Goal: Transaction & Acquisition: Purchase product/service

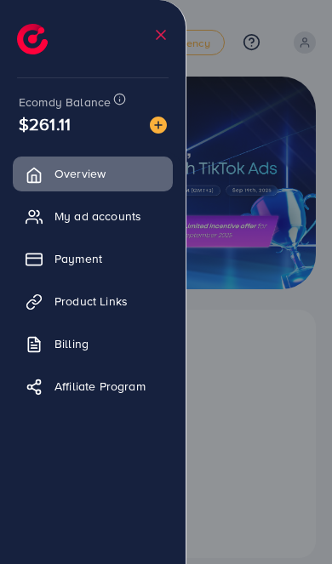
click at [269, 366] on div at bounding box center [166, 339] width 332 height 678
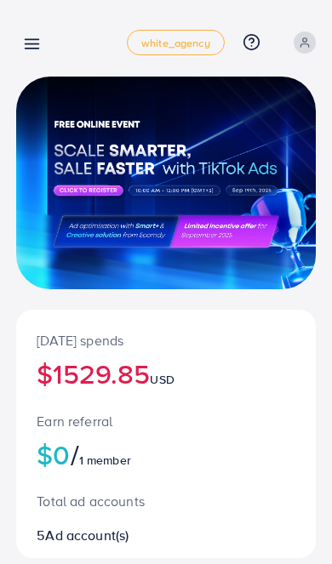
click at [41, 35] on icon at bounding box center [32, 44] width 18 height 18
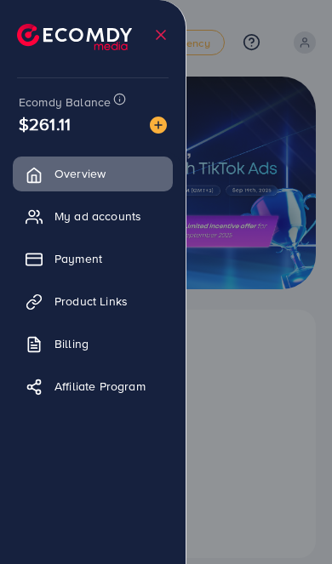
click at [283, 376] on div at bounding box center [166, 339] width 332 height 678
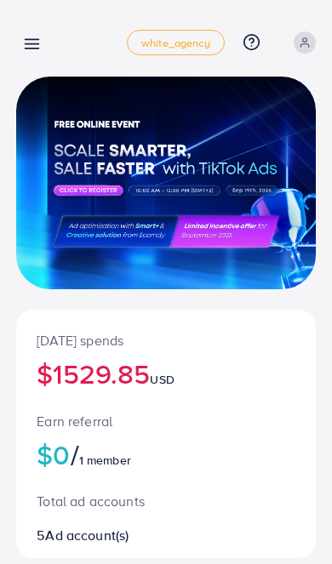
click at [32, 43] on icon at bounding box center [32, 44] width 18 height 18
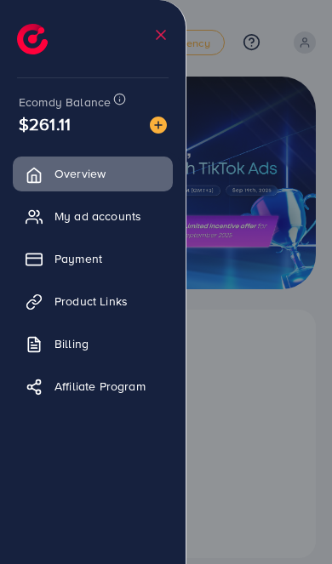
click at [274, 375] on div at bounding box center [166, 339] width 332 height 678
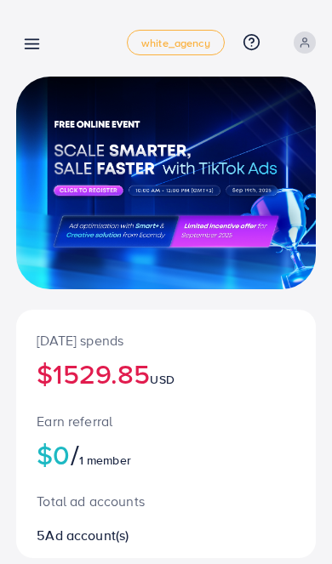
click at [29, 37] on icon at bounding box center [32, 44] width 18 height 18
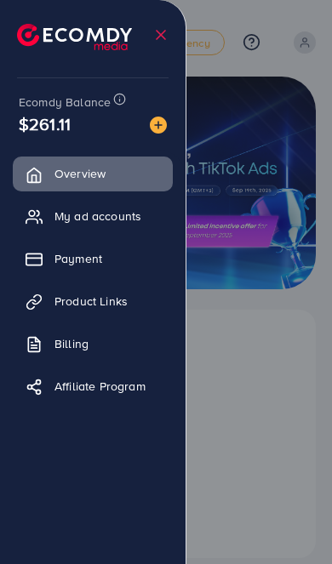
click at [278, 398] on div at bounding box center [166, 339] width 332 height 678
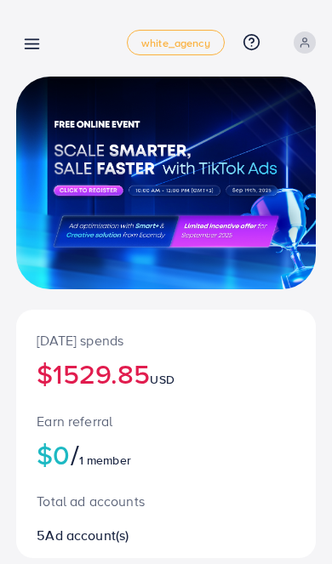
click at [34, 42] on icon at bounding box center [32, 44] width 18 height 18
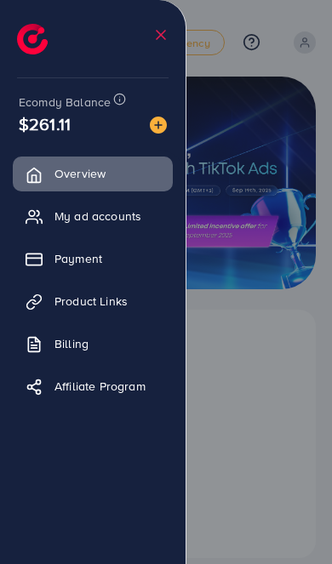
click at [62, 260] on span "Payment" at bounding box center [78, 258] width 48 height 17
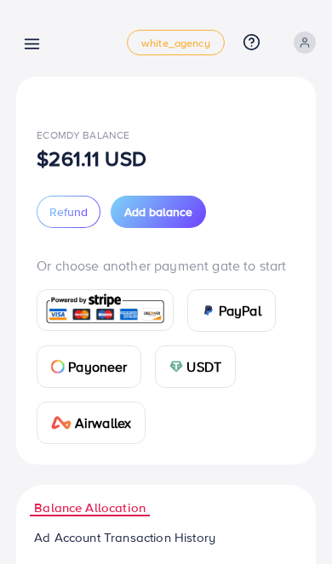
click at [157, 218] on span "Add balance" at bounding box center [158, 211] width 68 height 17
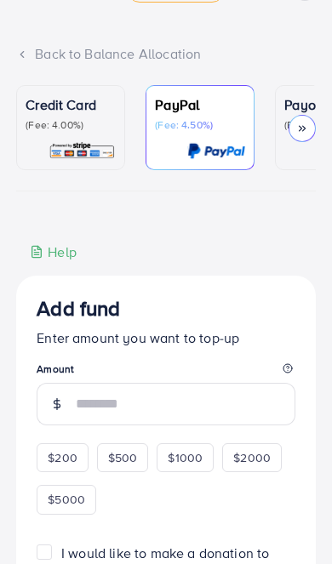
scroll to position [49, 0]
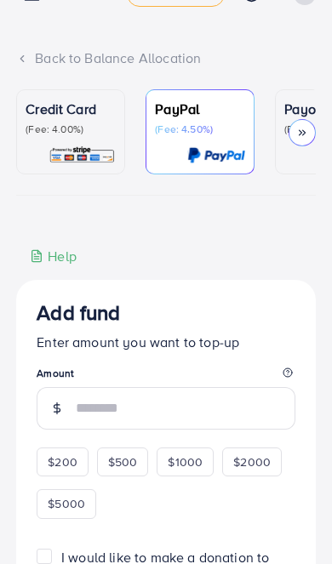
click at [46, 133] on p "(Fee: 4.00%)" at bounding box center [71, 130] width 90 height 14
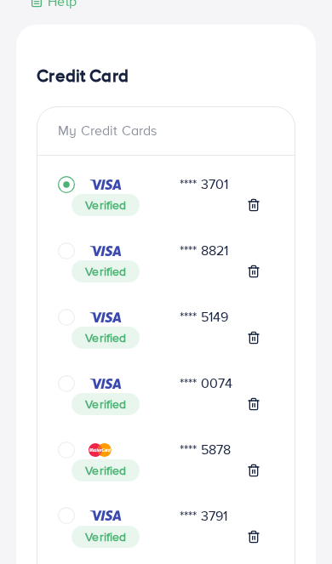
click at [63, 236] on div "**** 8821 Verified" at bounding box center [166, 269] width 216 height 66
click at [67, 248] on icon "circle" at bounding box center [66, 251] width 17 height 17
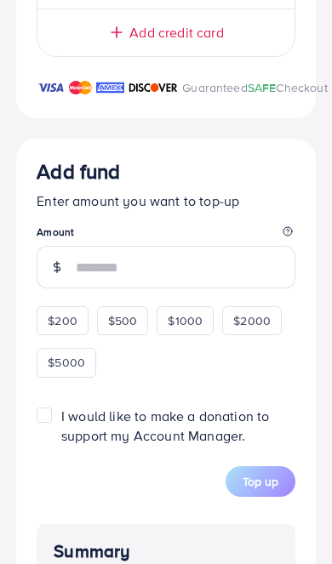
click at [98, 280] on input "number" at bounding box center [186, 267] width 220 height 43
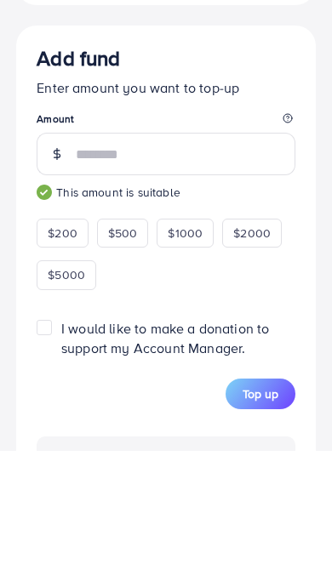
type input "***"
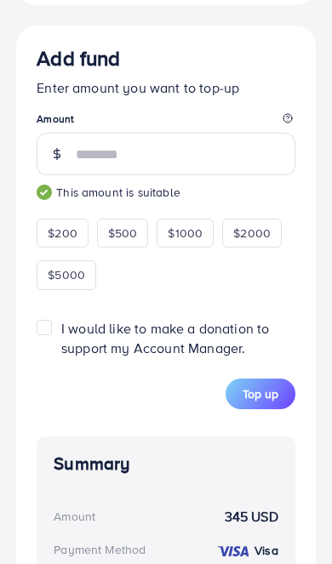
click at [265, 398] on span "Top up" at bounding box center [261, 394] width 36 height 17
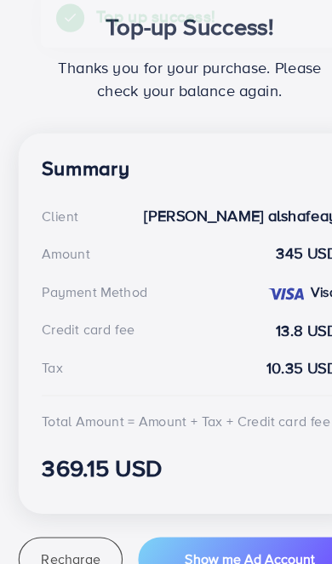
scroll to position [339, 0]
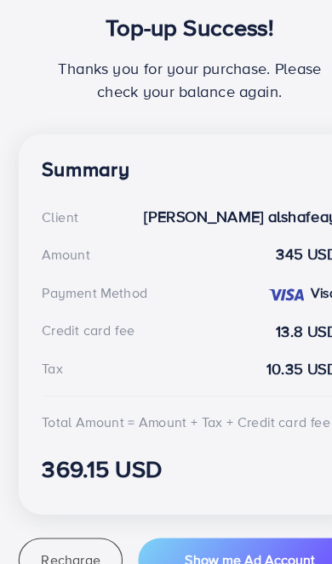
click at [50, 492] on span "Recharge" at bounding box center [62, 500] width 52 height 17
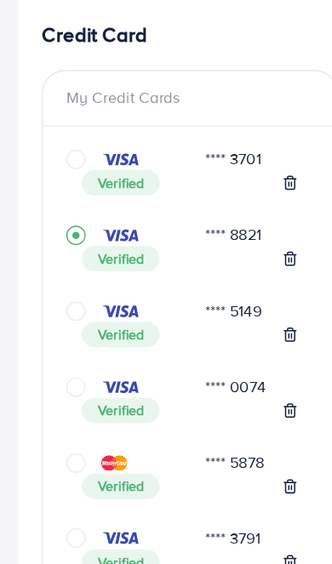
click at [62, 274] on icon "circle" at bounding box center [66, 282] width 17 height 17
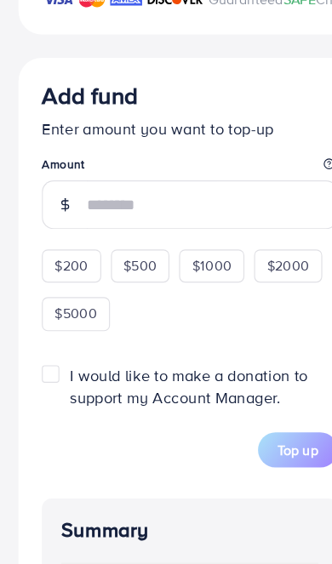
click at [112, 191] on input "number" at bounding box center [186, 178] width 220 height 43
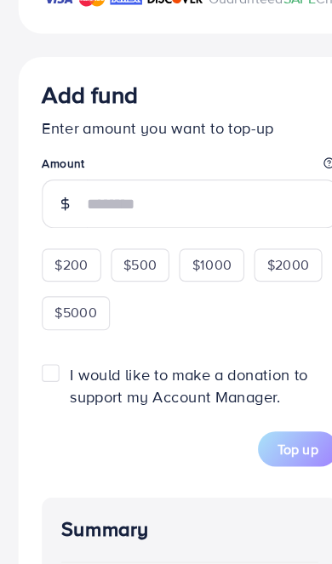
scroll to position [2545, 0]
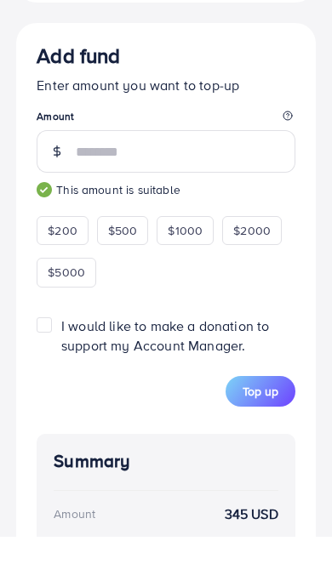
type input "***"
click at [264, 410] on span "Top up" at bounding box center [261, 418] width 36 height 17
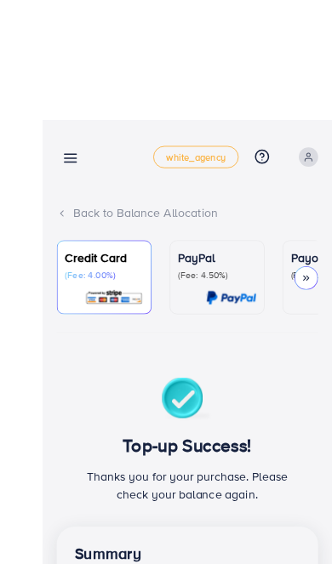
scroll to position [1, 0]
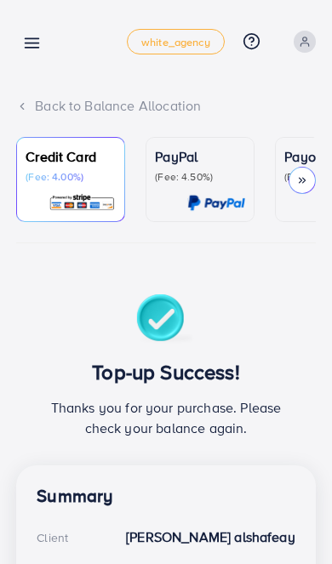
click at [32, 40] on icon at bounding box center [32, 43] width 18 height 18
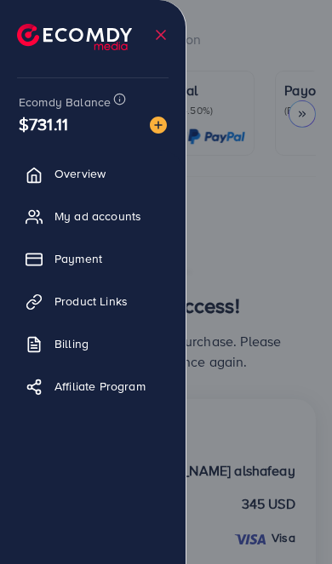
scroll to position [0, 0]
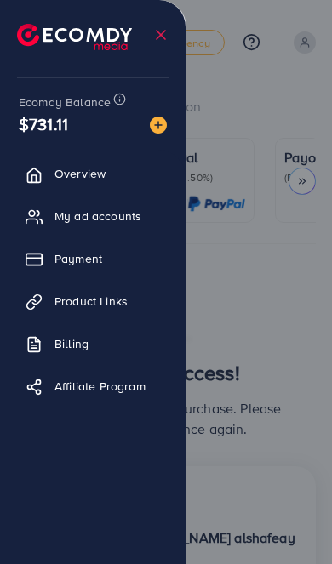
click at [262, 303] on div at bounding box center [166, 339] width 332 height 678
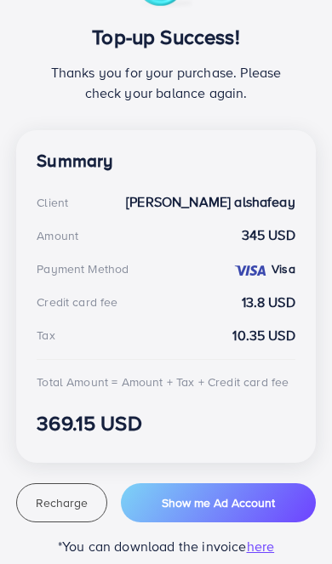
scroll to position [339, 0]
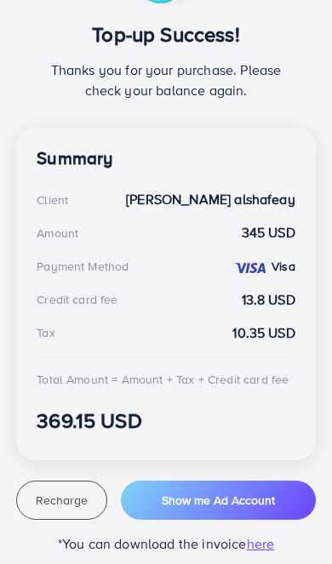
click at [83, 497] on span "Recharge" at bounding box center [62, 500] width 52 height 17
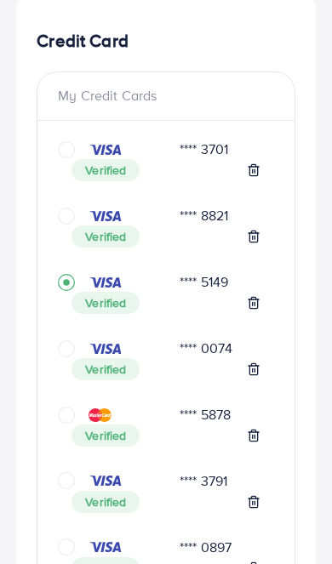
click at [68, 146] on icon "circle" at bounding box center [66, 149] width 17 height 17
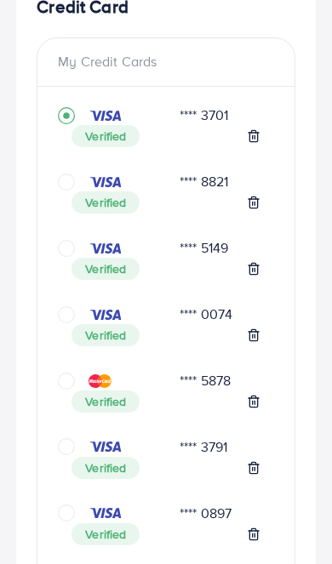
scroll to position [370, 0]
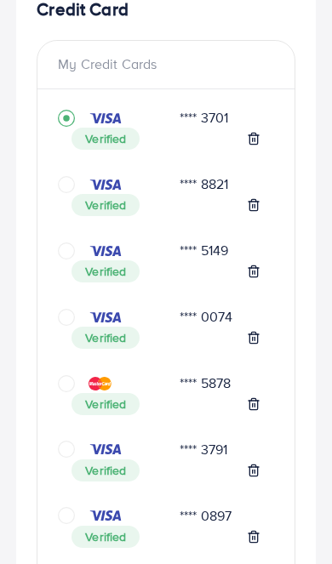
click at [59, 318] on icon "circle" at bounding box center [66, 317] width 17 height 17
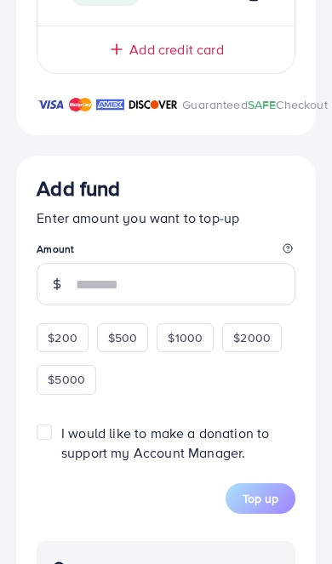
click at [102, 306] on input "number" at bounding box center [186, 284] width 220 height 43
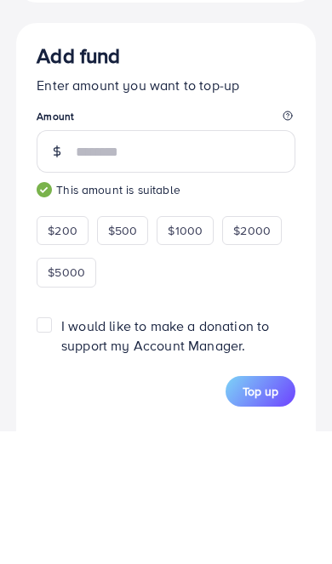
type input "***"
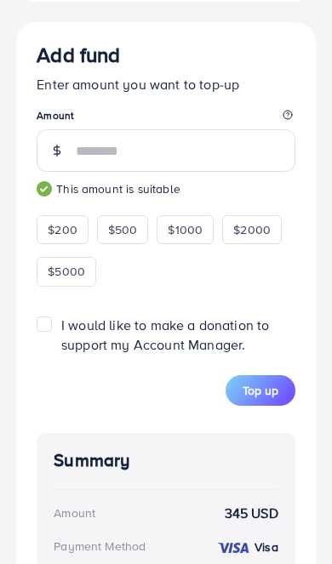
click at [257, 406] on button "Top up" at bounding box center [261, 390] width 70 height 31
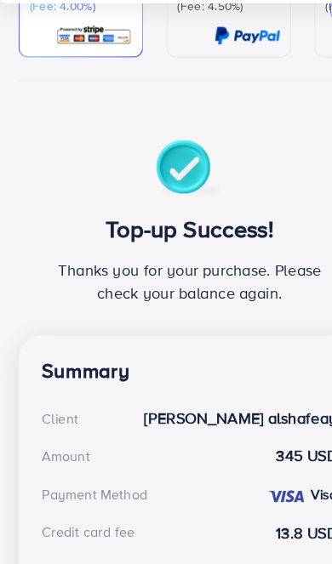
scroll to position [339, 0]
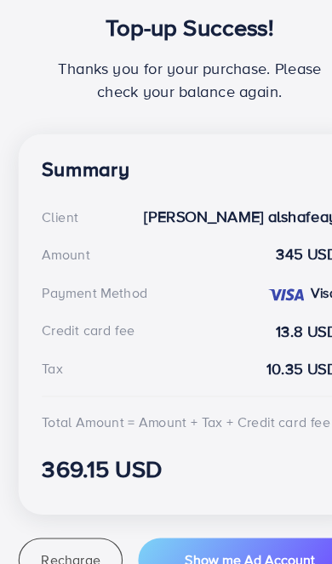
click at [51, 492] on span "Recharge" at bounding box center [62, 500] width 52 height 17
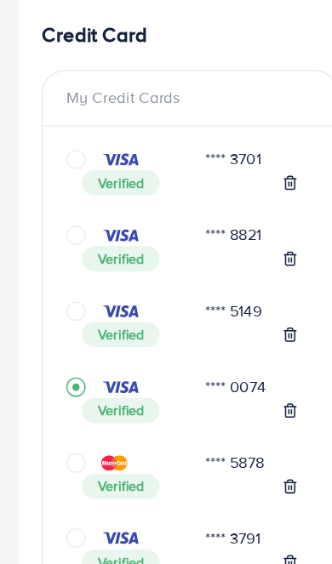
scroll to position [273, 0]
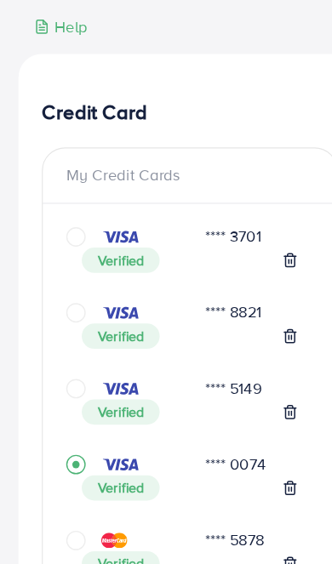
click at [61, 208] on icon "circle" at bounding box center [66, 215] width 17 height 17
click at [68, 225] on div "Verified" at bounding box center [166, 236] width 216 height 22
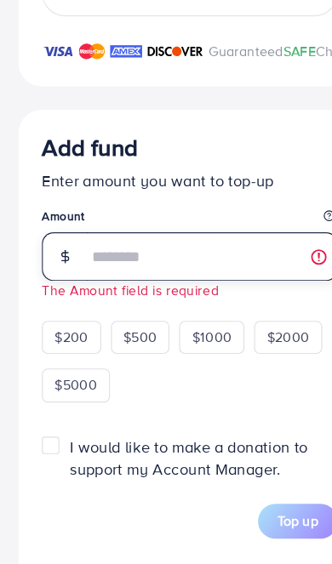
click at [92, 228] on input "number" at bounding box center [186, 224] width 220 height 43
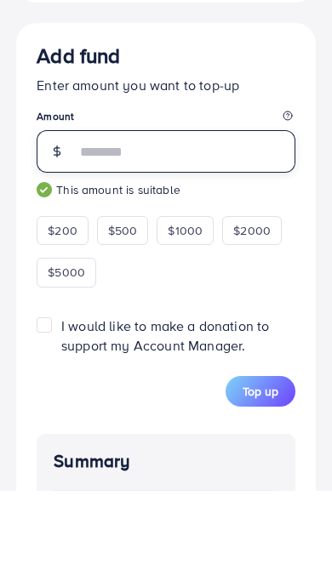
type input "***"
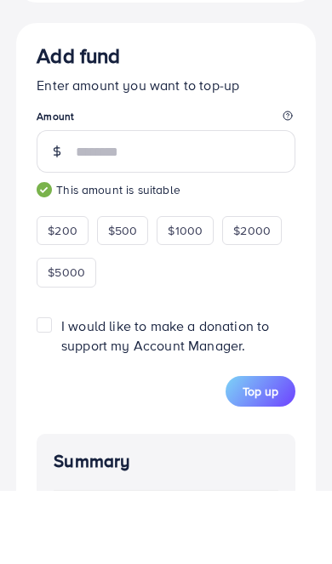
click at [272, 456] on span "Top up" at bounding box center [261, 464] width 36 height 17
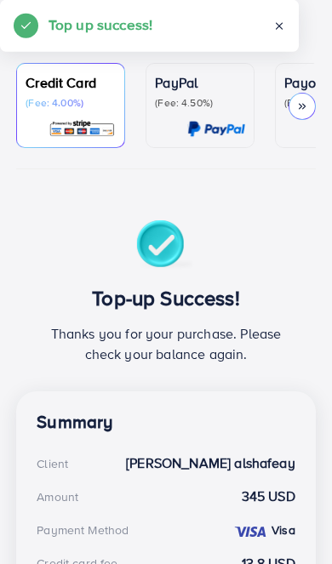
scroll to position [0, 0]
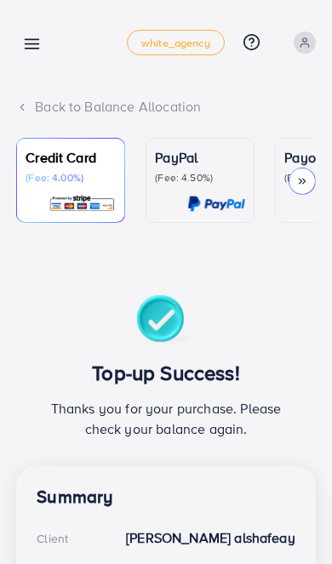
click at [34, 36] on icon at bounding box center [32, 44] width 18 height 18
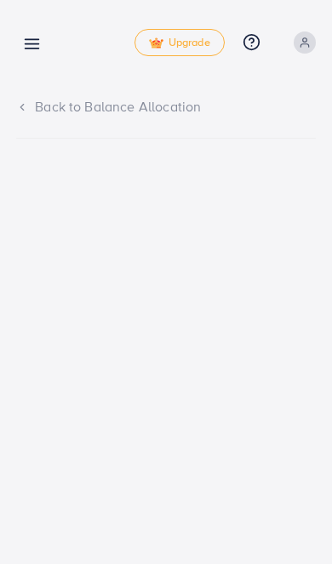
click at [34, 42] on icon at bounding box center [32, 44] width 18 height 18
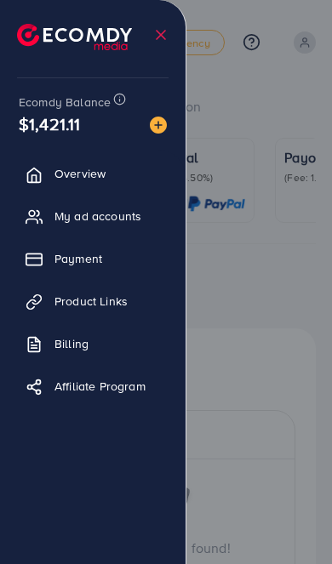
click at [261, 399] on div at bounding box center [166, 339] width 332 height 678
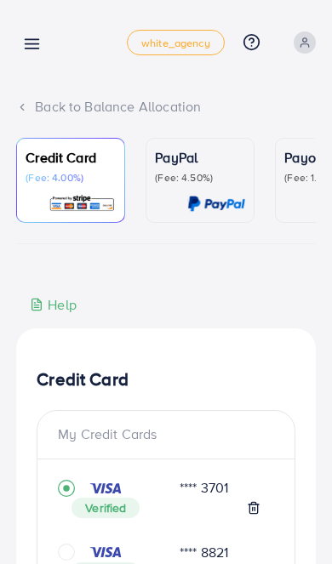
click at [26, 37] on icon at bounding box center [32, 44] width 18 height 18
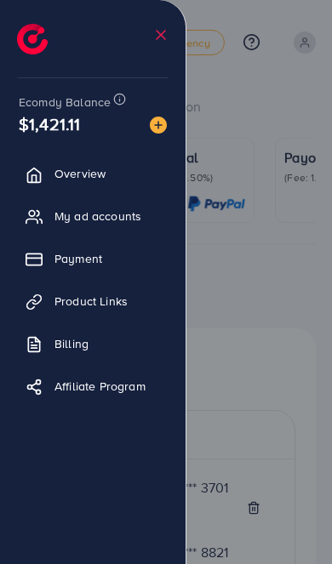
click at [295, 303] on div at bounding box center [166, 339] width 332 height 678
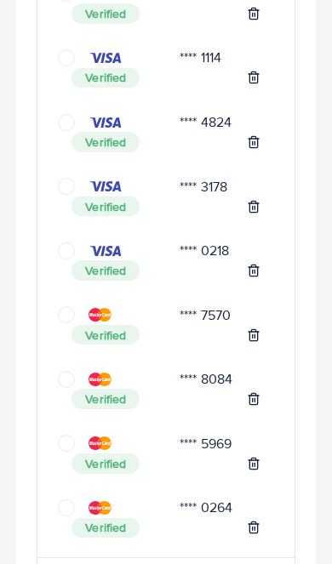
scroll to position [1842, 0]
